Goal: Task Accomplishment & Management: Complete application form

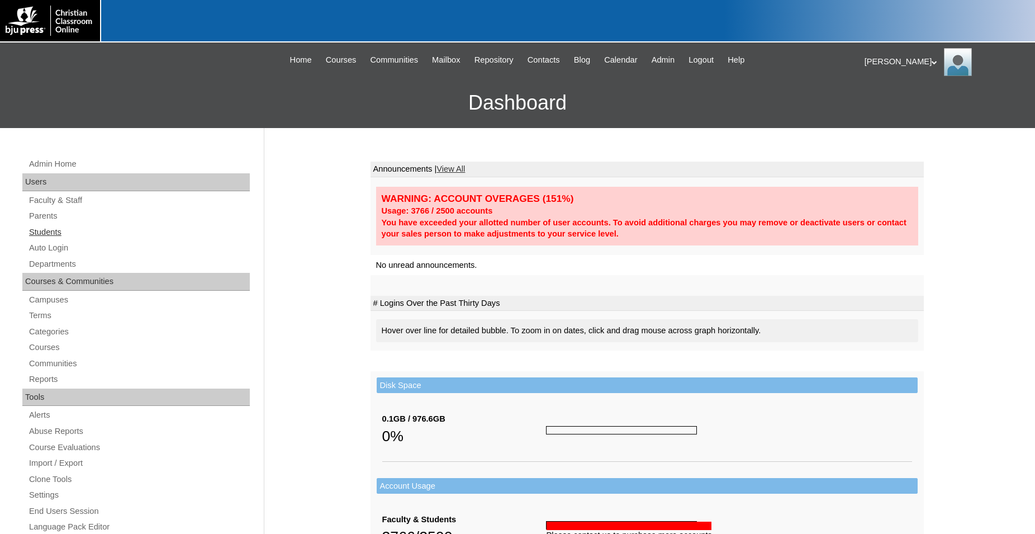
click at [50, 235] on link "Students" at bounding box center [139, 232] width 222 height 14
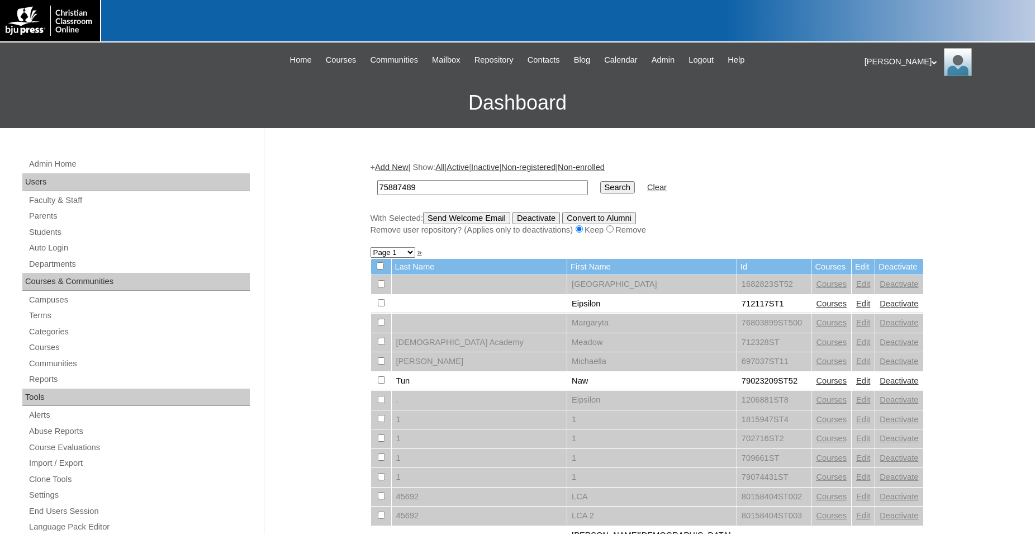
type input "75887489"
click at [600, 181] on input "Search" at bounding box center [617, 187] width 35 height 12
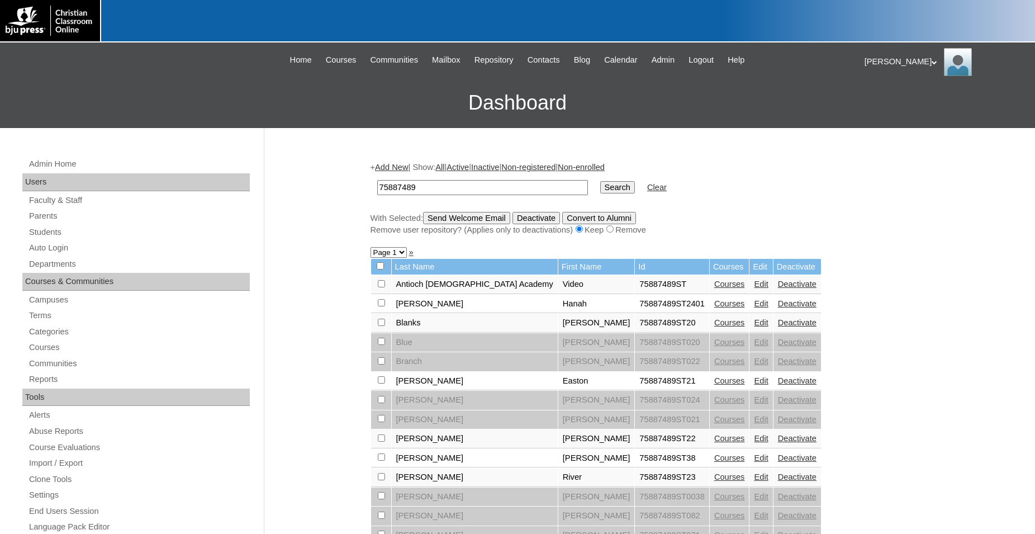
click at [714, 327] on link "Courses" at bounding box center [729, 322] width 31 height 9
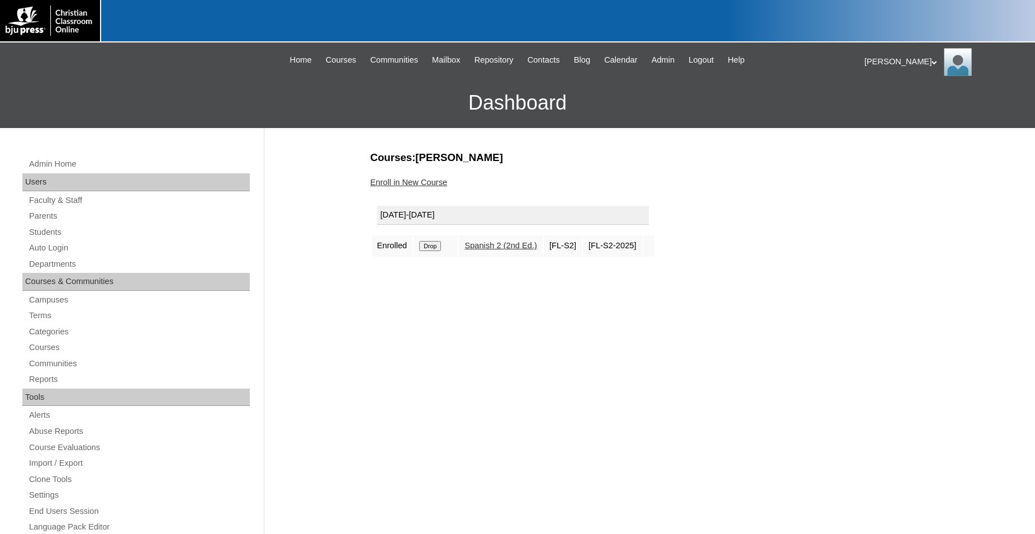
click at [431, 249] on input "Drop" at bounding box center [430, 246] width 22 height 10
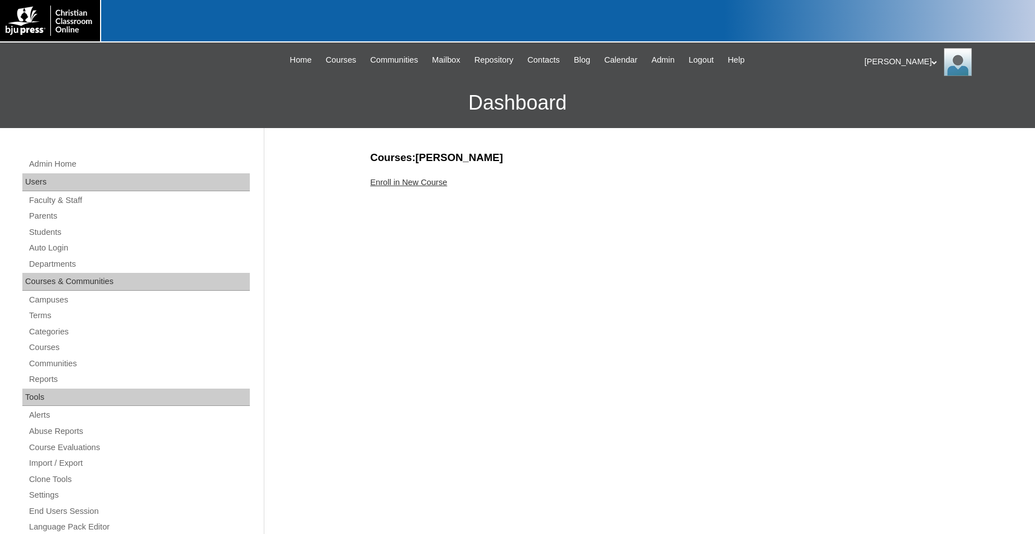
click at [409, 184] on link "Enroll in New Course" at bounding box center [408, 182] width 77 height 9
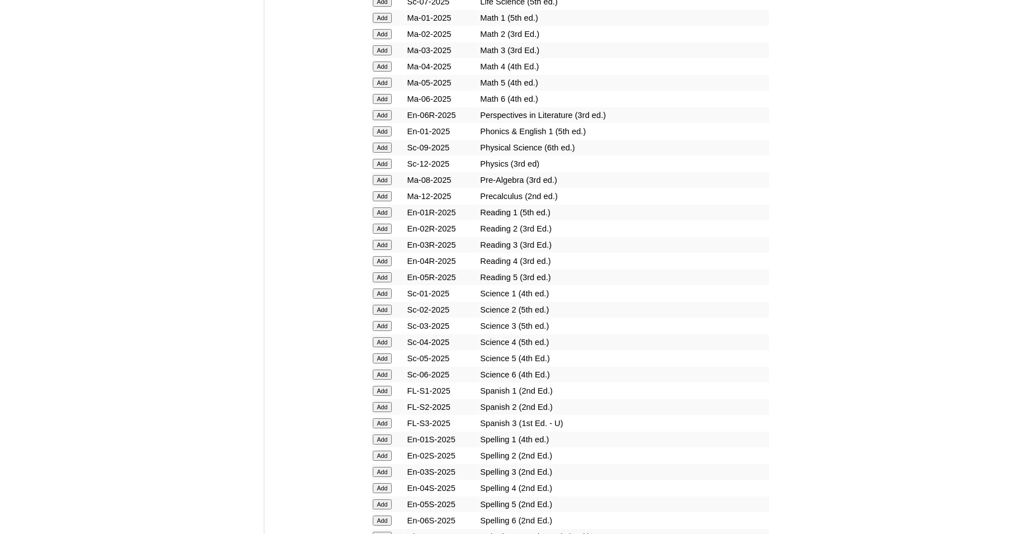
scroll to position [1254, 0]
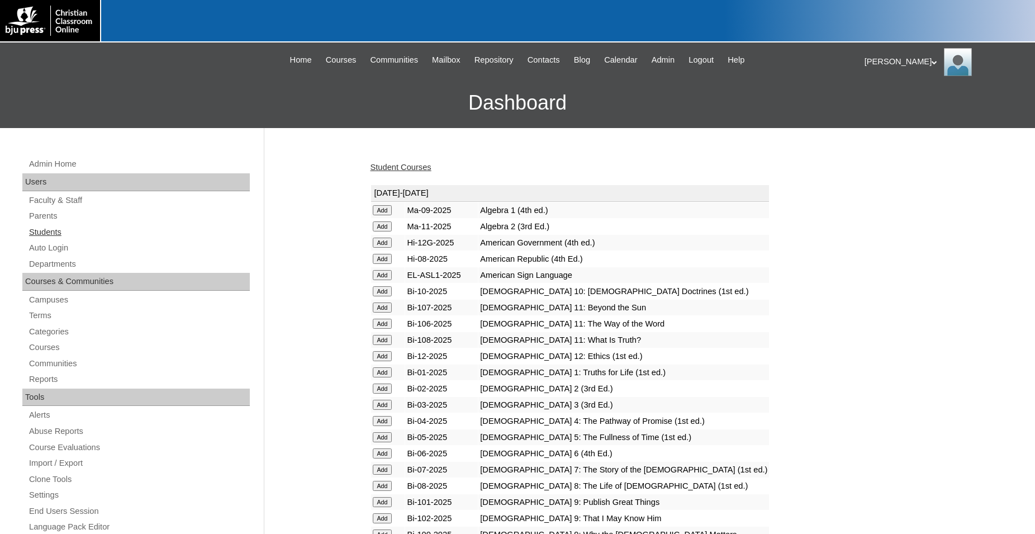
click at [44, 234] on link "Students" at bounding box center [139, 232] width 222 height 14
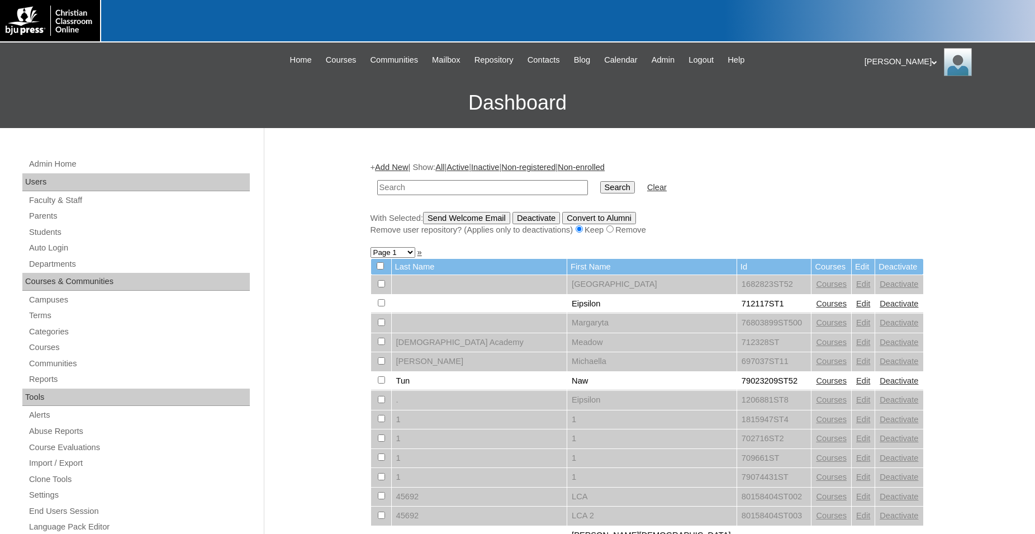
click at [522, 189] on input "text" at bounding box center [482, 187] width 211 height 15
click at [39, 218] on link "Parents" at bounding box center [139, 216] width 222 height 14
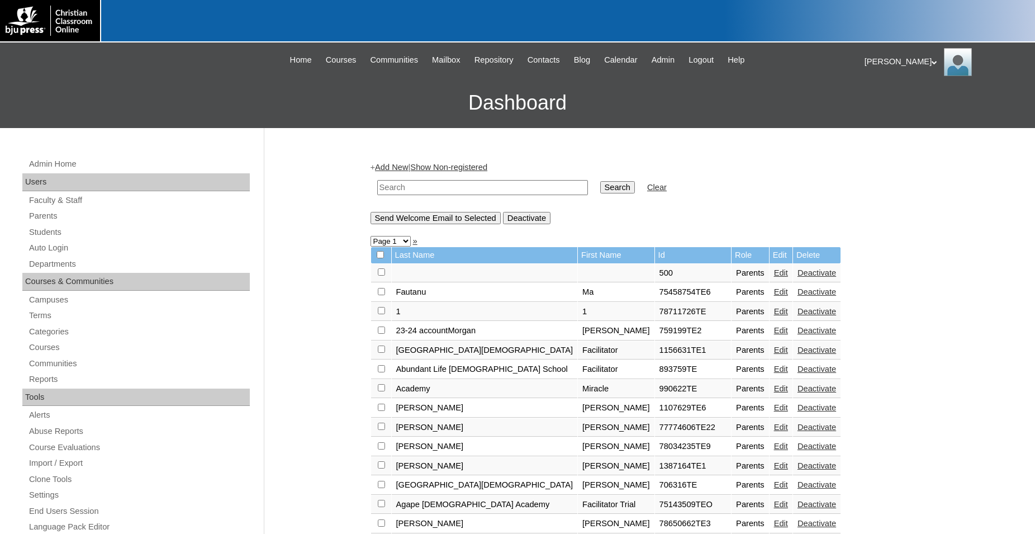
click at [421, 187] on input "text" at bounding box center [482, 187] width 211 height 15
click at [527, 186] on input "text" at bounding box center [482, 187] width 211 height 15
type input "75887489"
click at [600, 181] on input "Search" at bounding box center [617, 187] width 35 height 12
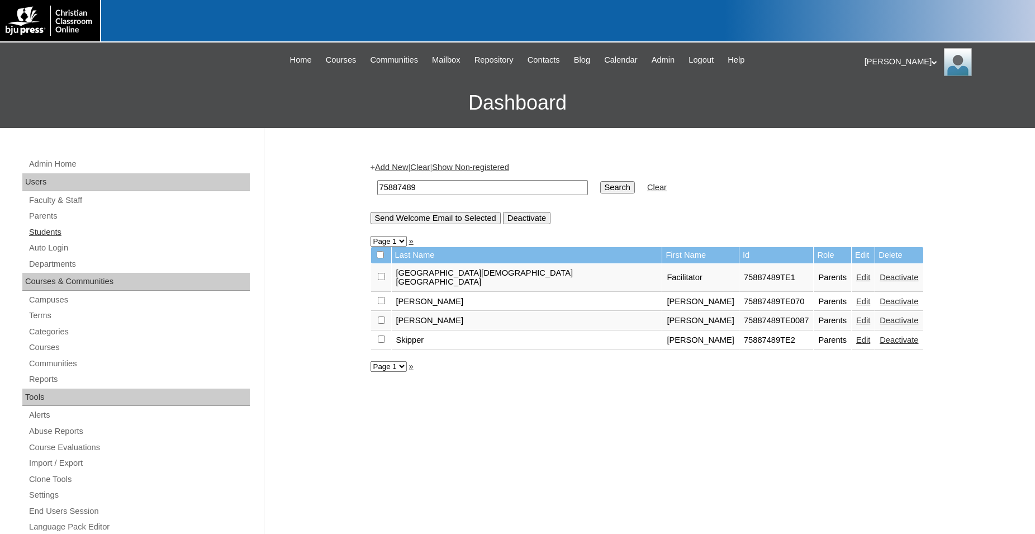
click at [56, 235] on link "Students" at bounding box center [139, 232] width 222 height 14
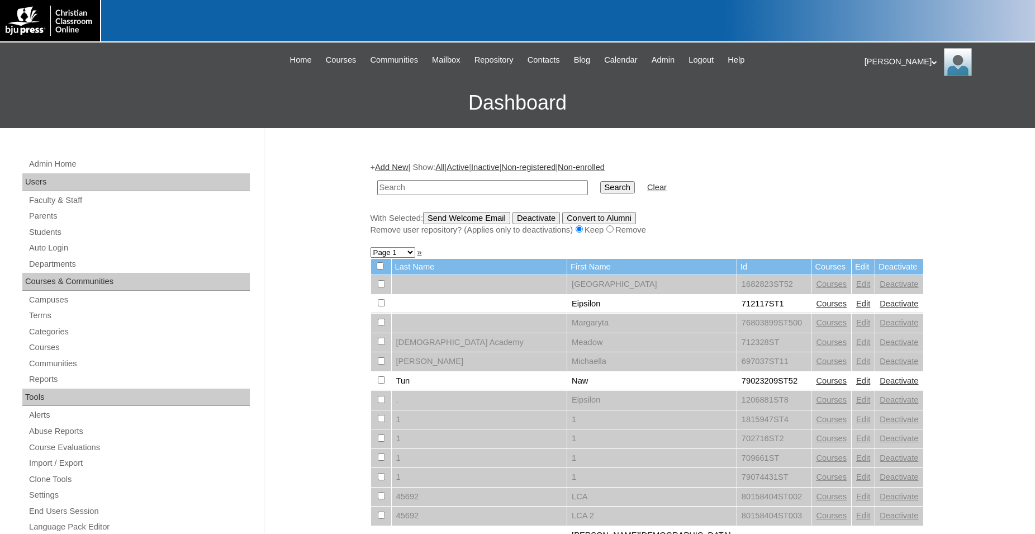
click at [492, 185] on input "text" at bounding box center [482, 187] width 211 height 15
type input "75887489"
click at [600, 181] on input "Search" at bounding box center [617, 187] width 35 height 12
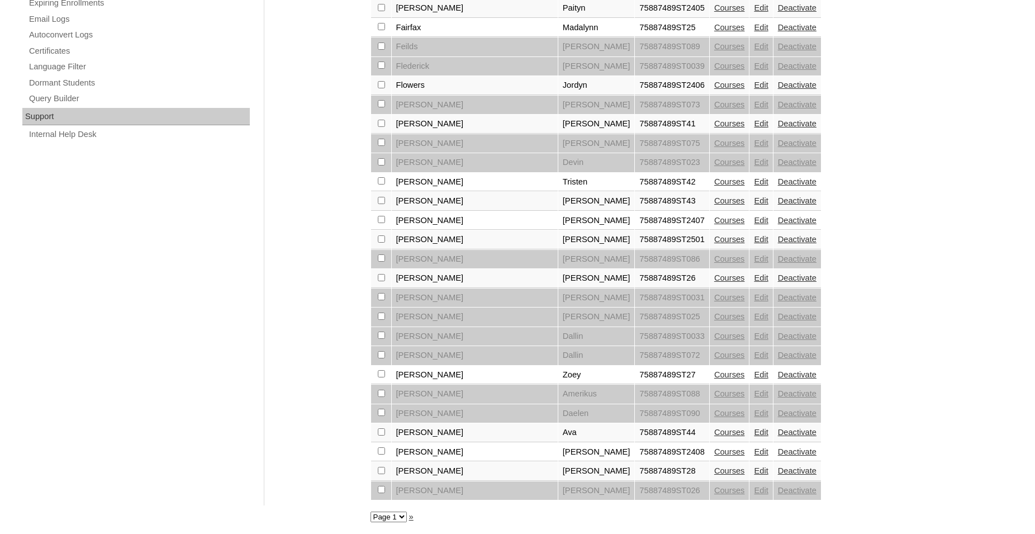
scroll to position [758, 0]
click at [370, 511] on select "Page 1 Page 2" at bounding box center [388, 516] width 36 height 11
select select "admin_students.php?q=75887489&submit=Search&page=2"
click option "Page 2" at bounding box center [0, 0] width 0 height 0
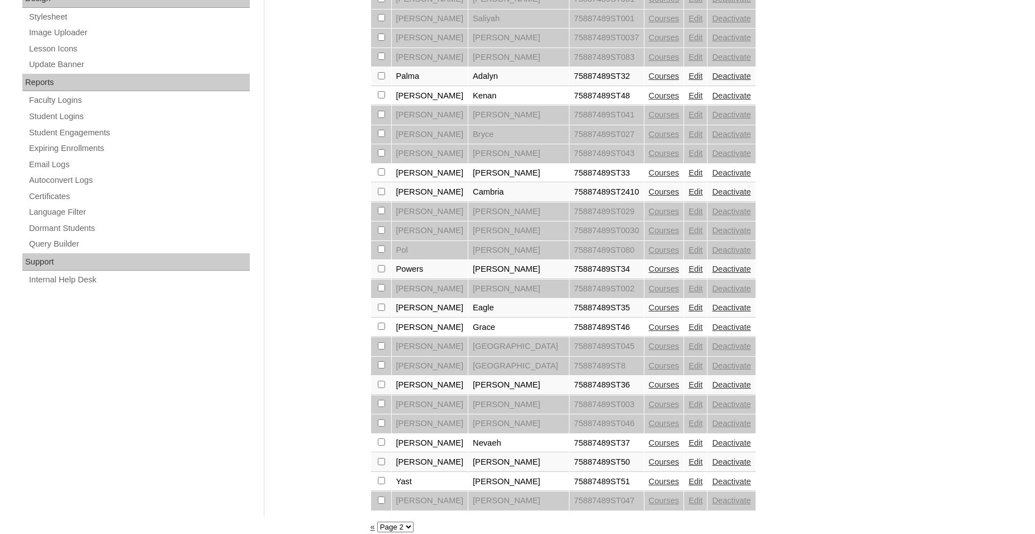
scroll to position [621, 0]
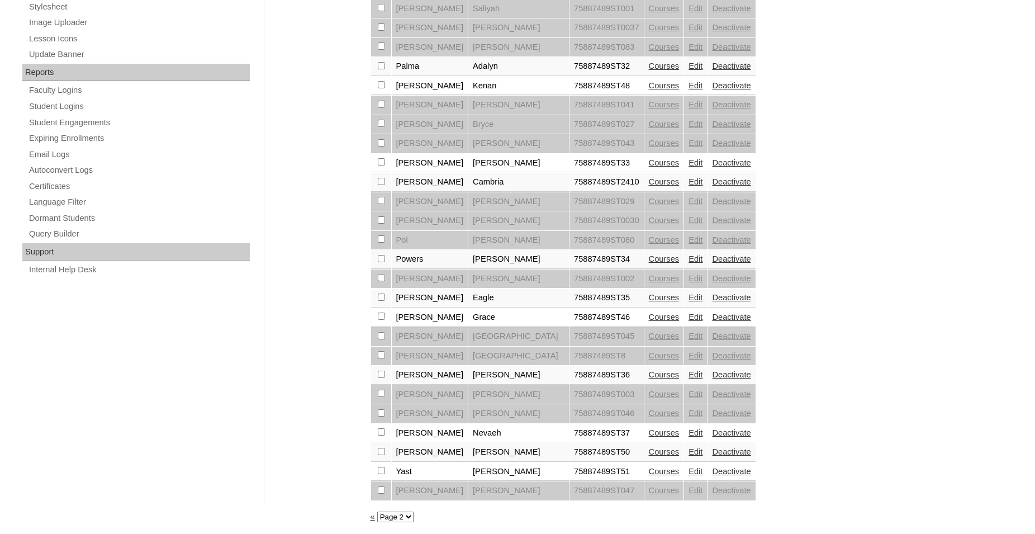
click at [377, 511] on select "Page 1 Page 2" at bounding box center [395, 516] width 36 height 11
select select "admin_students.php?q=75887489&submit=Search&page=1"
click option "Page 1" at bounding box center [0, 0] width 0 height 0
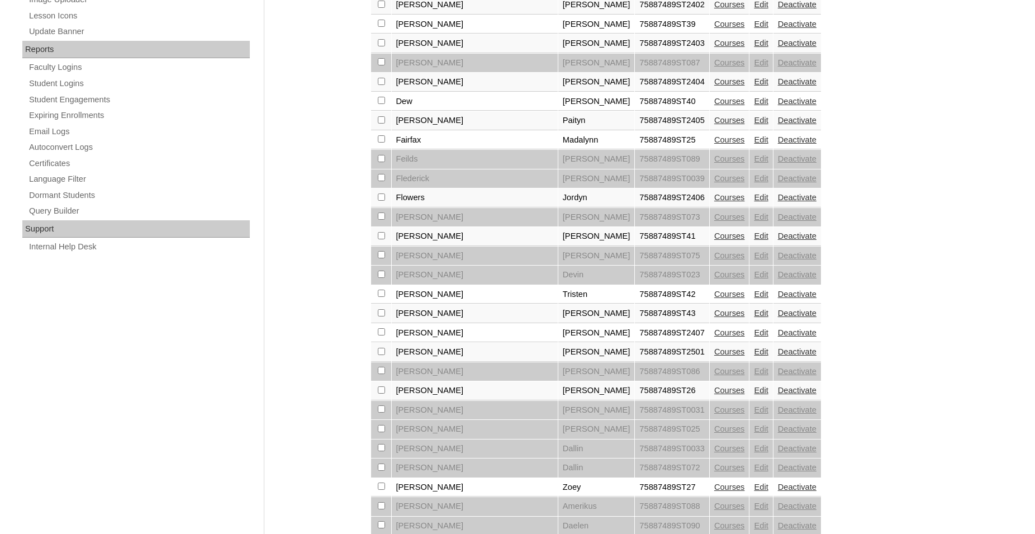
scroll to position [684, 0]
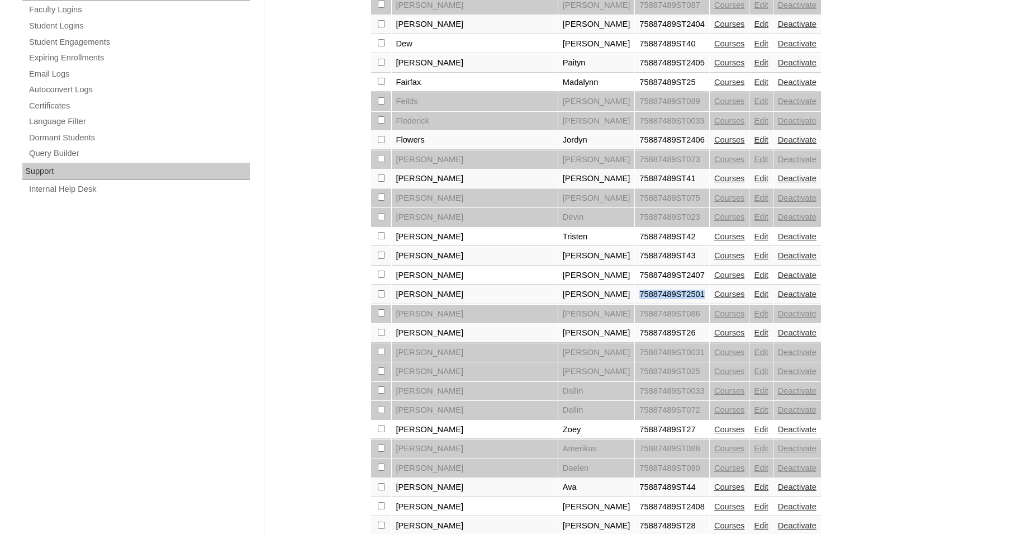
drag, startPoint x: 564, startPoint y: 309, endPoint x: 632, endPoint y: 312, distance: 67.7
click at [635, 304] on td "75887489ST2501" at bounding box center [672, 294] width 74 height 19
copy td "75887489ST2501"
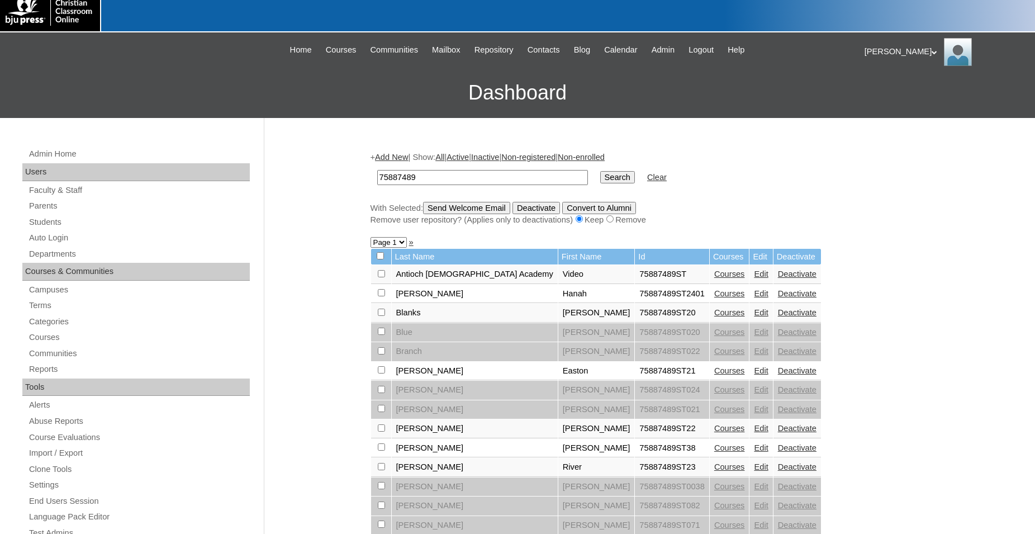
scroll to position [0, 0]
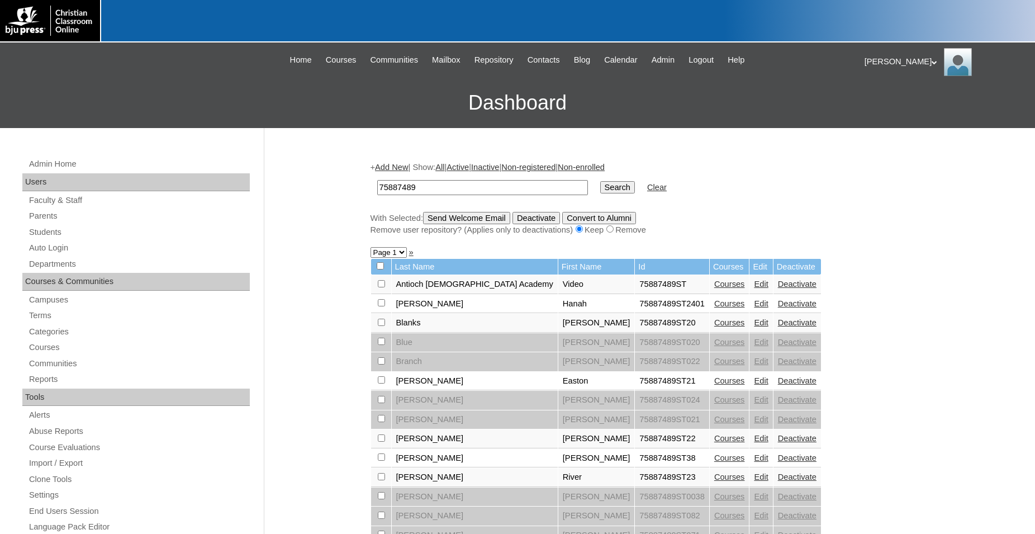
click at [399, 169] on link "Add New" at bounding box center [391, 167] width 33 height 9
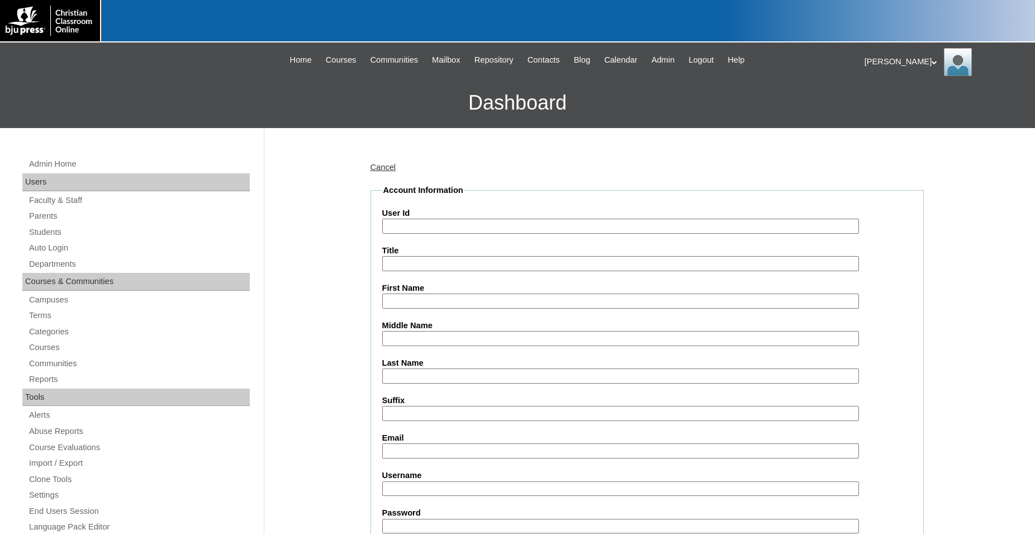
click at [440, 224] on input "User Id" at bounding box center [620, 225] width 477 height 15
paste input "75887489ST2501"
type input "75887489ST2502"
click at [436, 302] on input "First Name" at bounding box center [620, 300] width 477 height 15
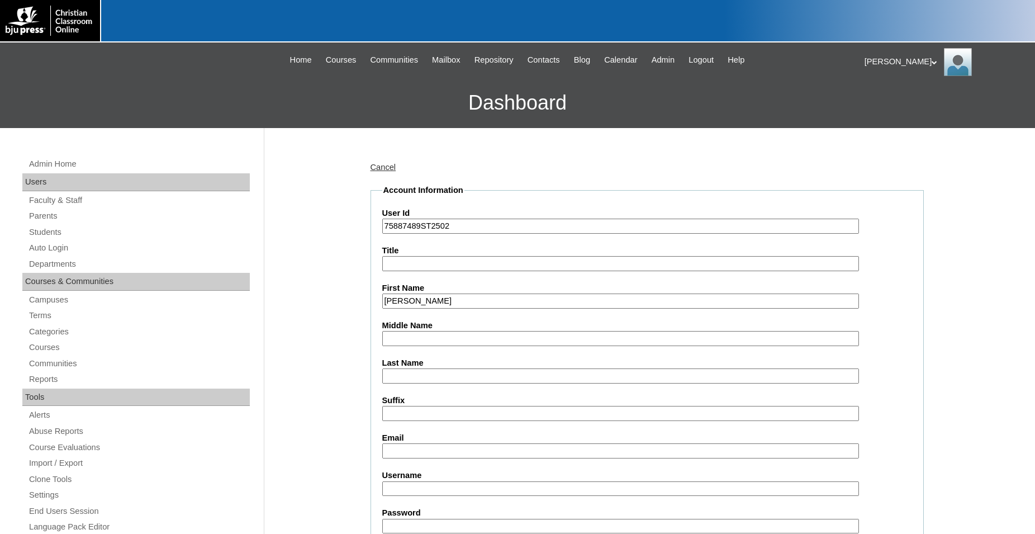
type input "Sara"
type input "[PERSON_NAME]"
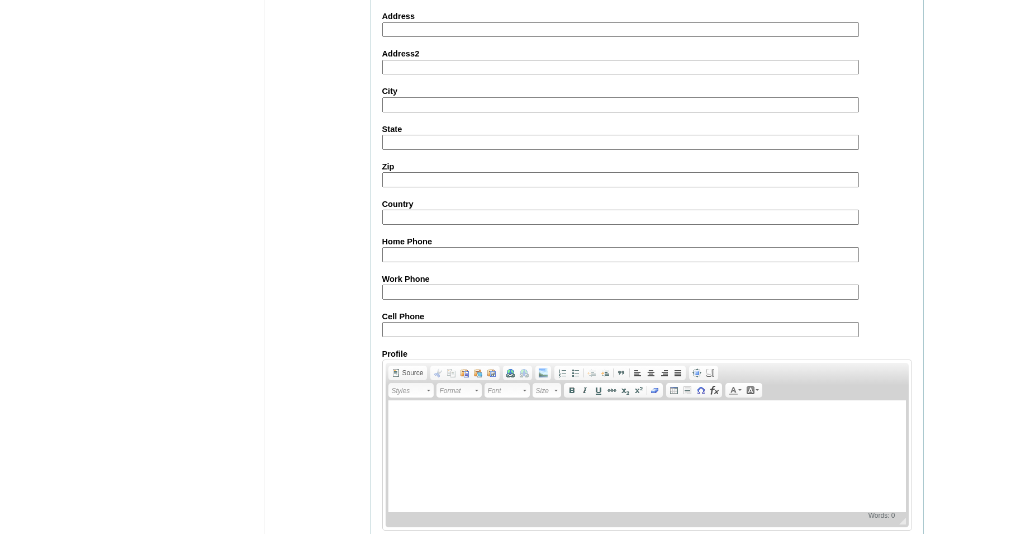
scroll to position [1184, 0]
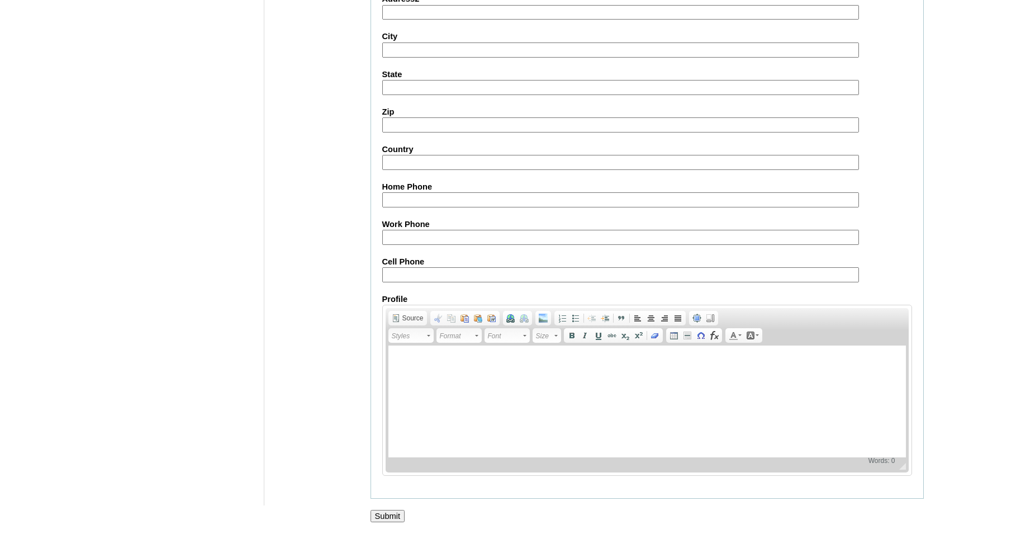
type input "sara.oxendine.28@acanc.org"
click at [392, 515] on input "Submit" at bounding box center [387, 516] width 35 height 12
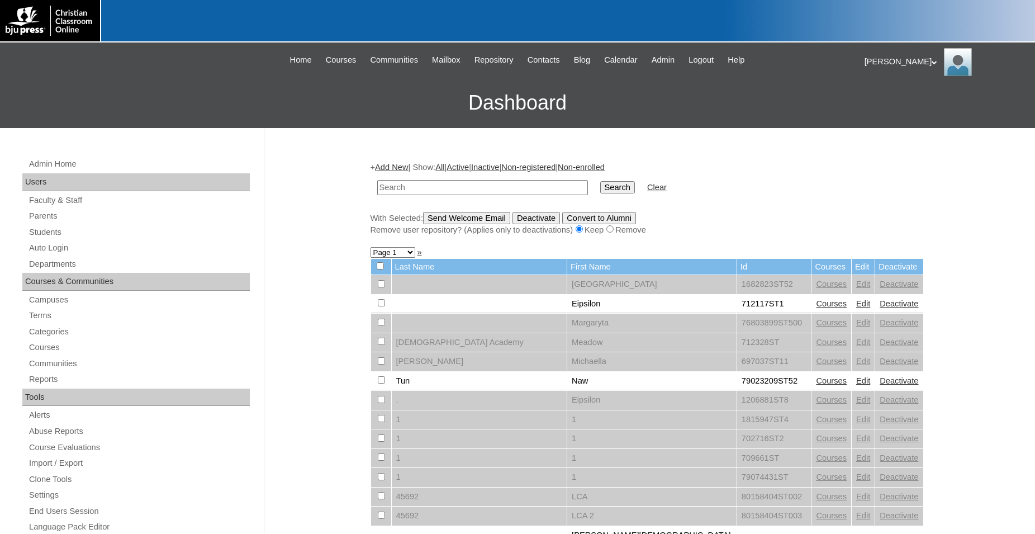
click at [502, 188] on input "text" at bounding box center [482, 187] width 211 height 15
drag, startPoint x: 54, startPoint y: 236, endPoint x: 60, endPoint y: 234, distance: 7.3
click at [54, 236] on link "Students" at bounding box center [139, 232] width 222 height 14
click at [449, 189] on input "text" at bounding box center [482, 187] width 211 height 15
type input "75887489"
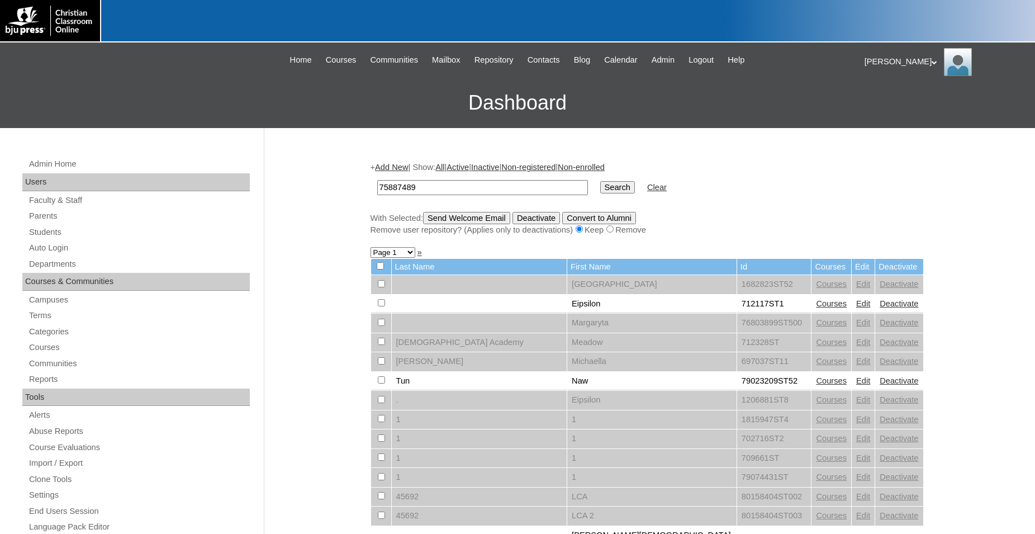
click at [600, 181] on input "Search" at bounding box center [617, 187] width 35 height 12
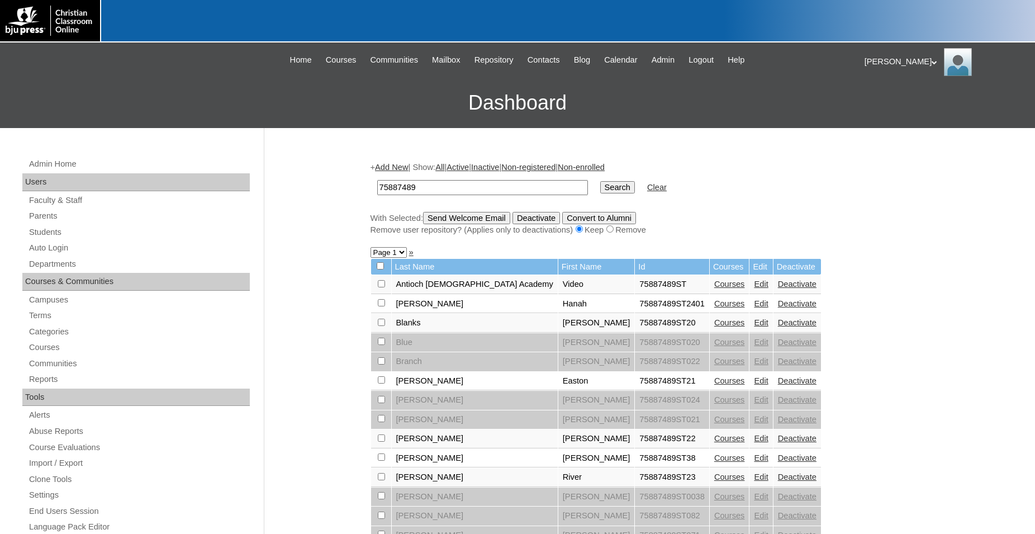
click at [754, 327] on link "Edit" at bounding box center [761, 322] width 14 height 9
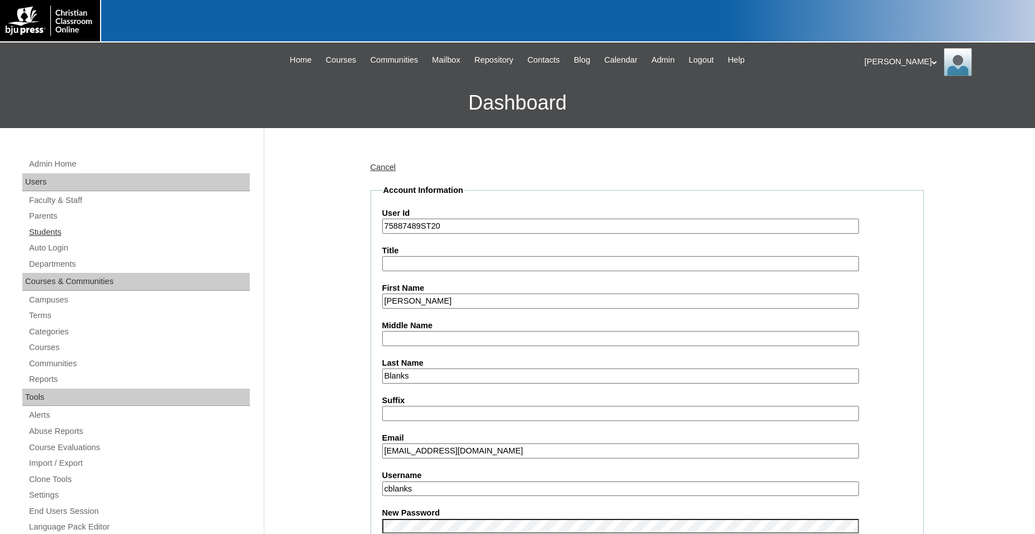
click at [49, 234] on link "Students" at bounding box center [139, 232] width 222 height 14
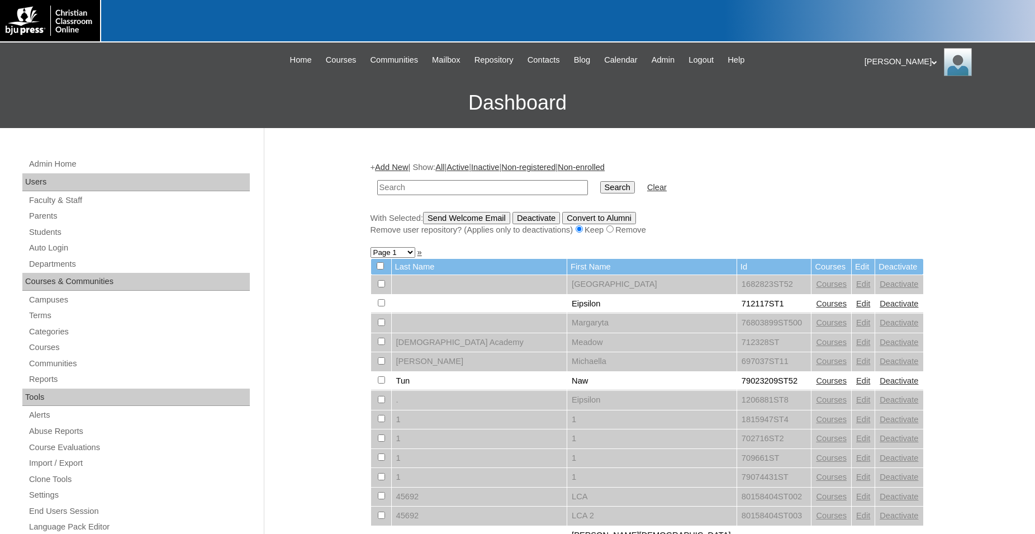
click at [484, 188] on input "text" at bounding box center [482, 187] width 211 height 15
type input "75887489"
click at [600, 181] on input "Search" at bounding box center [617, 187] width 35 height 12
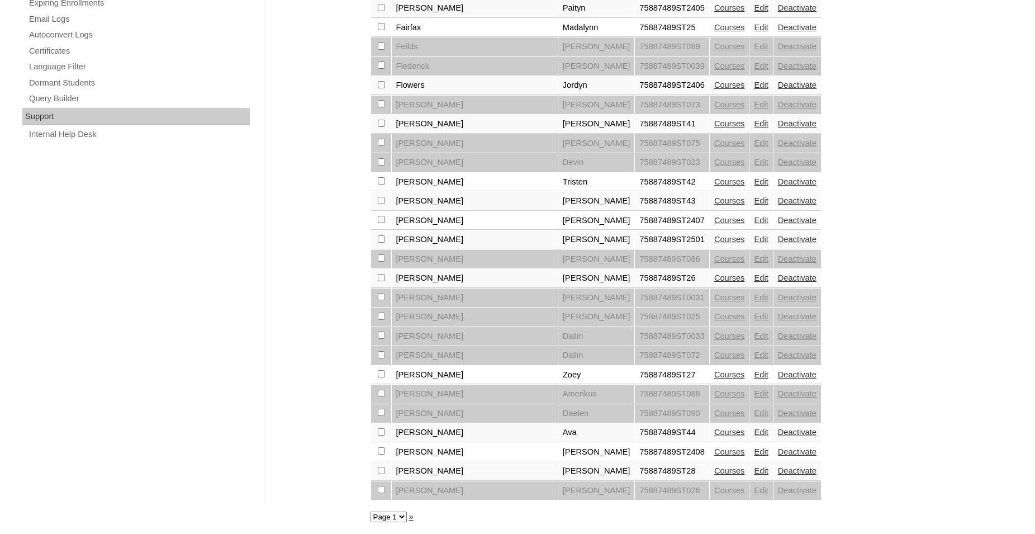
scroll to position [758, 0]
click at [370, 511] on select "Page 1 Page 2" at bounding box center [388, 516] width 36 height 11
select select "admin_students.php?q=75887489&submit=Search&page=2"
click option "Page 2" at bounding box center [0, 0] width 0 height 0
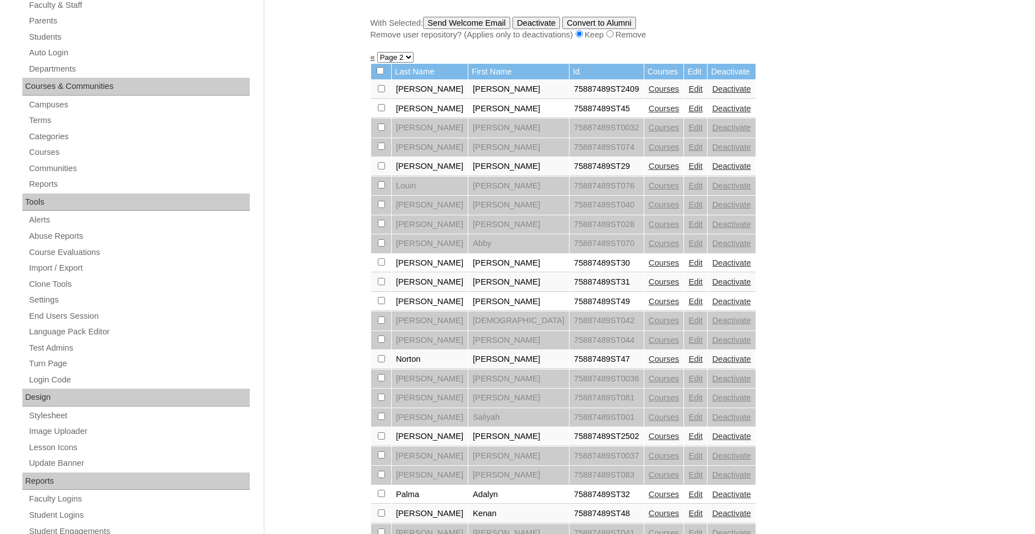
scroll to position [228, 0]
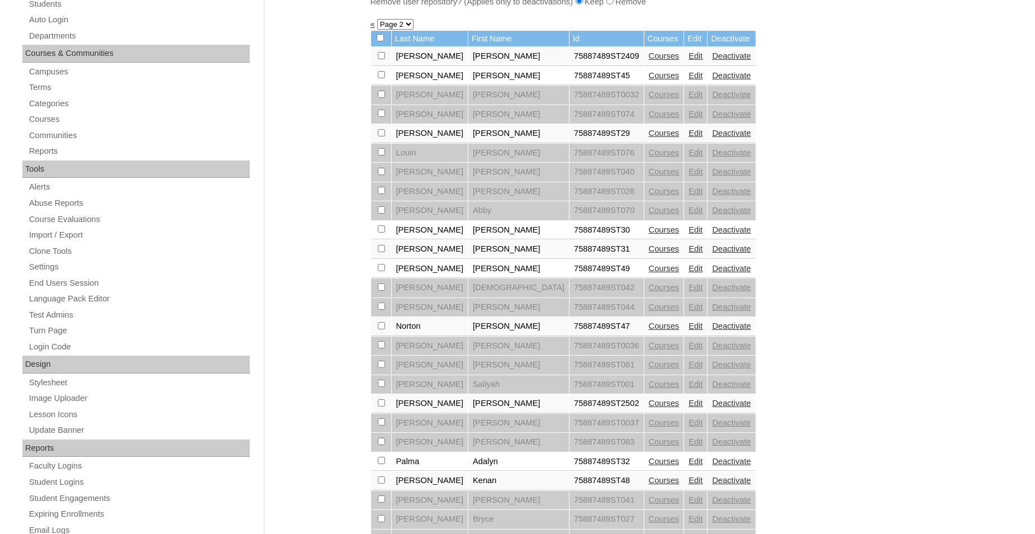
click at [688, 407] on link "Edit" at bounding box center [695, 402] width 14 height 9
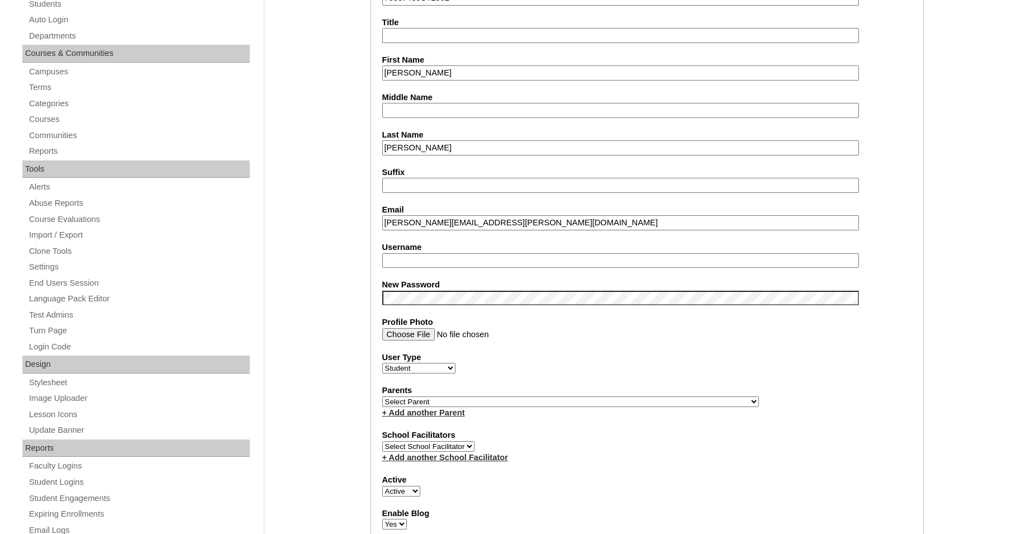
select select "36907"
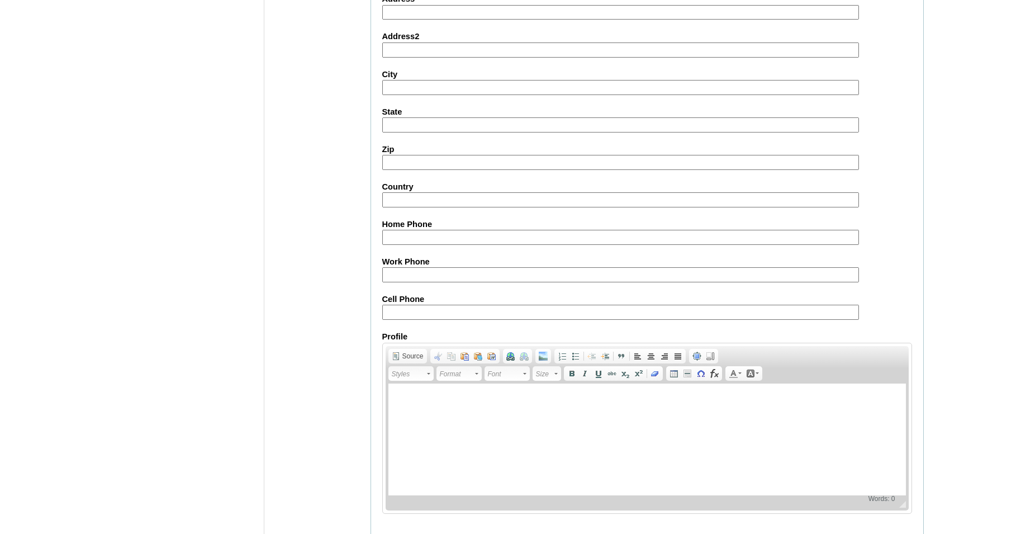
scroll to position [1176, 0]
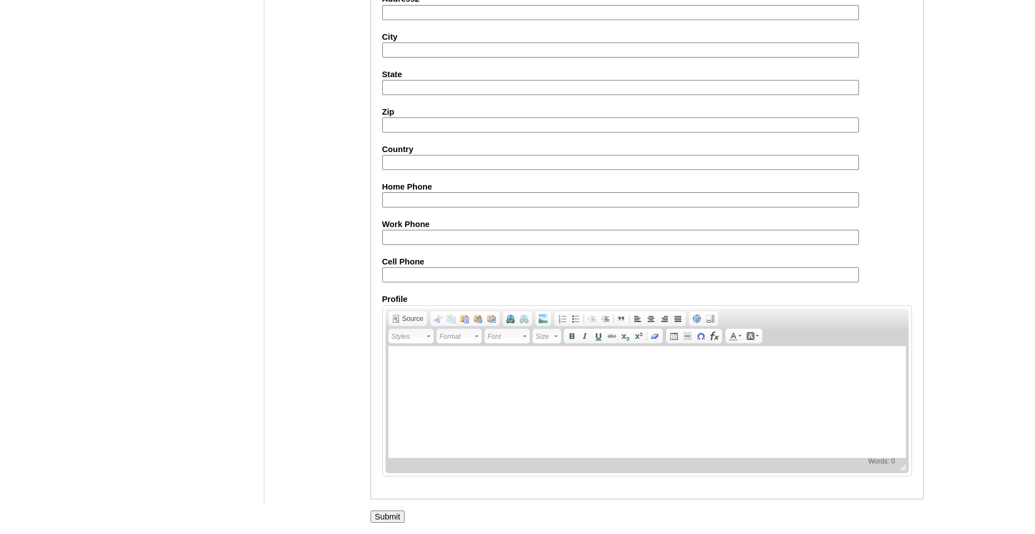
click at [394, 516] on input "Submit" at bounding box center [387, 516] width 35 height 12
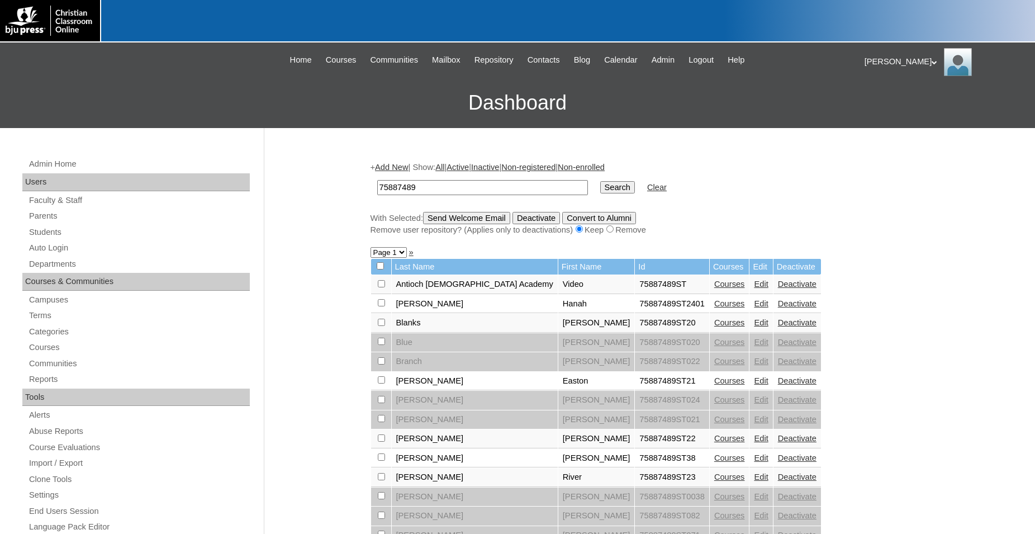
select select "admin_students.php?q=75887489&submit=Search&page=2"
click option "Page 2" at bounding box center [0, 0] width 0 height 0
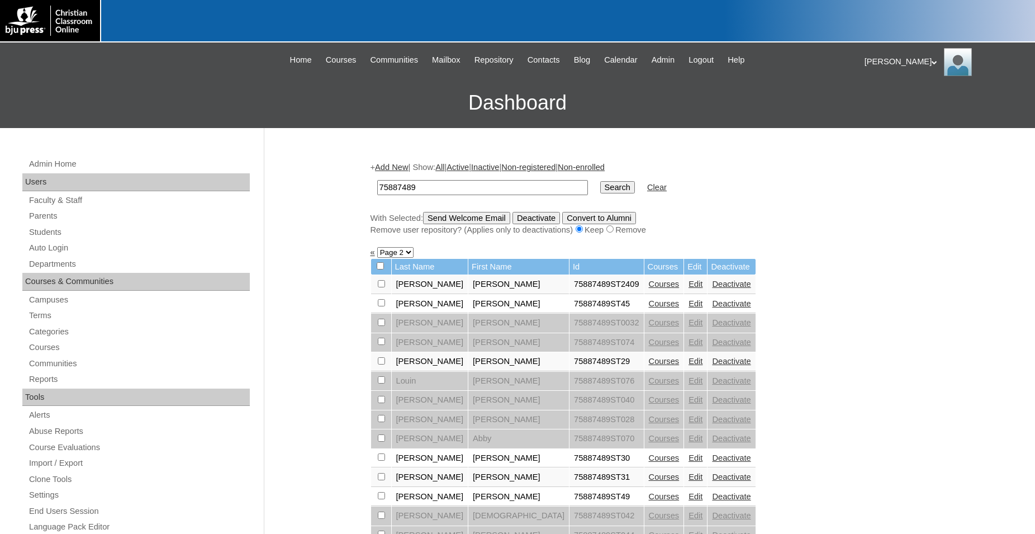
scroll to position [285, 0]
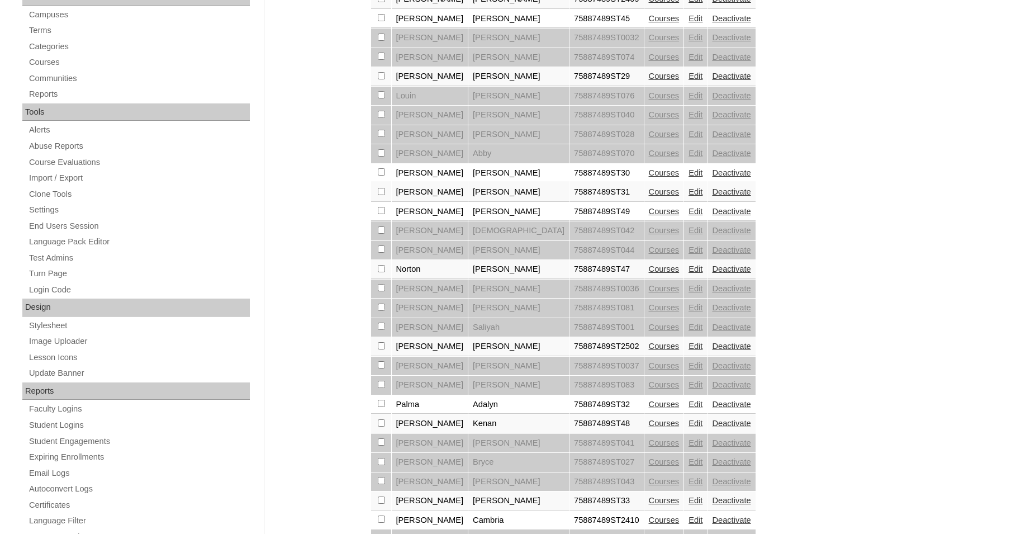
click at [649, 350] on link "Courses" at bounding box center [664, 345] width 31 height 9
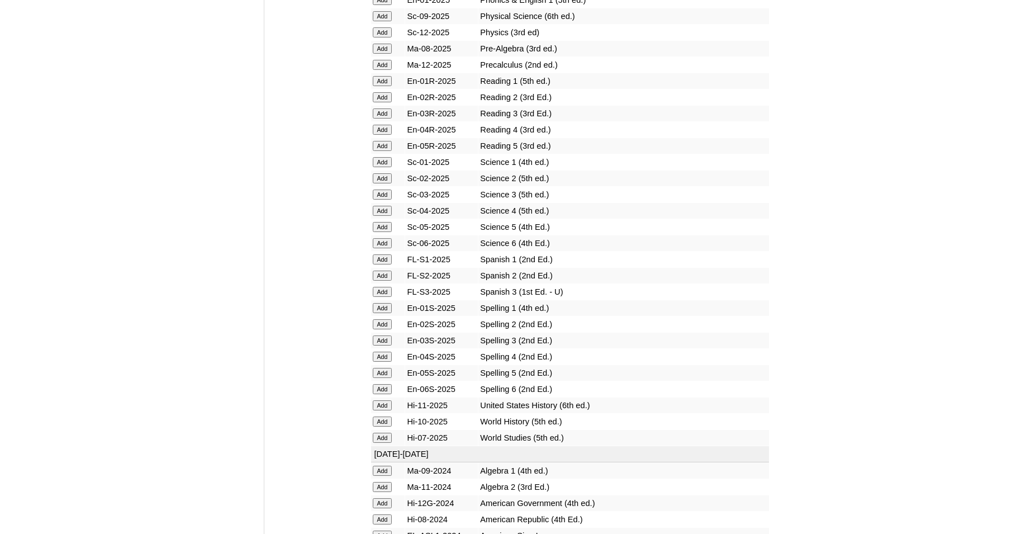
scroll to position [1311, 0]
